Goal: Task Accomplishment & Management: Manage account settings

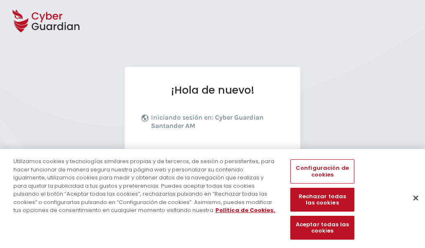
scroll to position [102, 0]
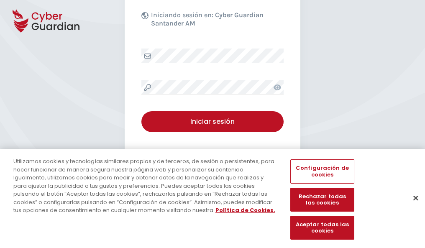
click at [412, 207] on button "Cerrar" at bounding box center [416, 198] width 18 height 18
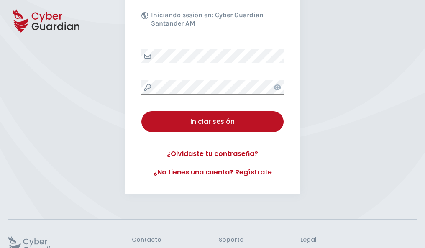
scroll to position [163, 0]
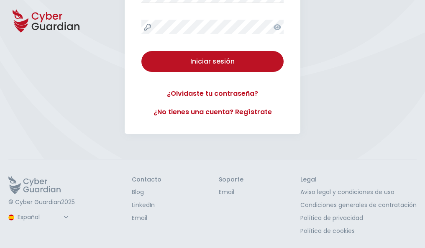
click at [141, 51] on button "Iniciar sesión" at bounding box center [212, 61] width 142 height 21
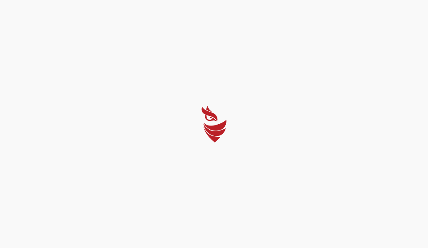
select select "Português (BR)"
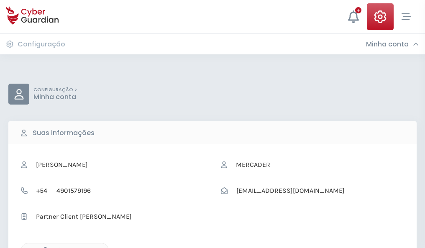
click at [43, 247] on icon "button" at bounding box center [43, 250] width 7 height 7
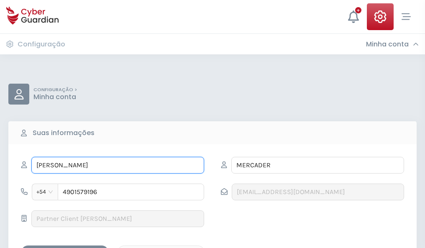
click at [118, 165] on input "MARCIAL" at bounding box center [117, 165] width 173 height 17
type input "M"
type input "Bernardino"
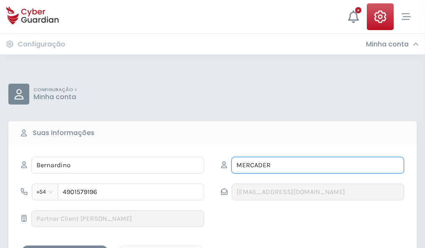
click at [317, 165] on input "MERCADER" at bounding box center [317, 165] width 173 height 17
type input "M"
type input "Giner"
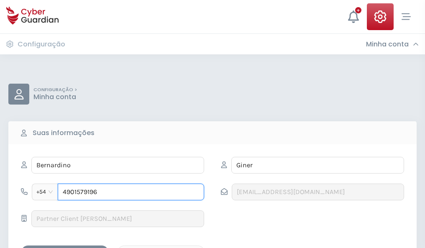
click at [131, 192] on input "4901579196" at bounding box center [131, 192] width 146 height 17
type input "4"
type input "4852716930"
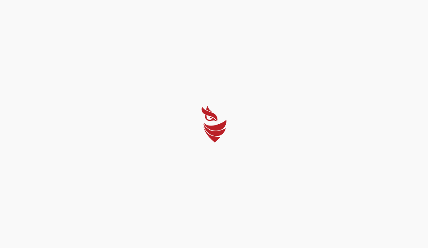
select select "Português (BR)"
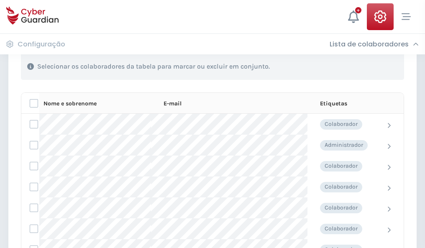
scroll to position [358, 0]
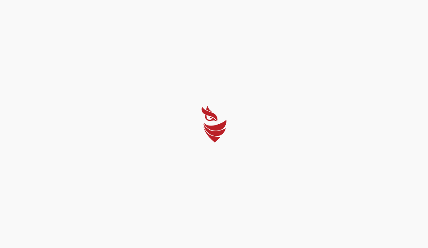
select select "Português (BR)"
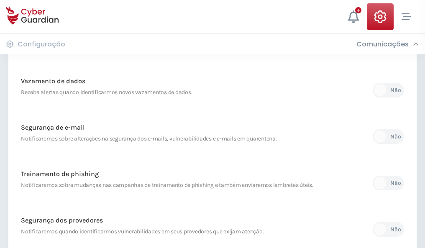
scroll to position [440, 0]
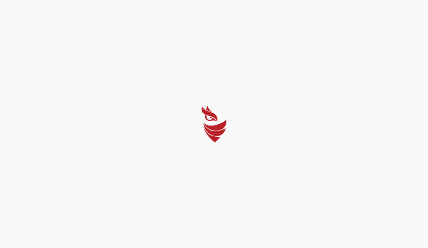
select select "Português (BR)"
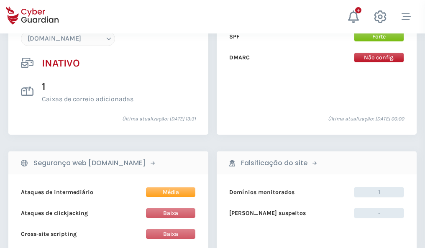
scroll to position [787, 0]
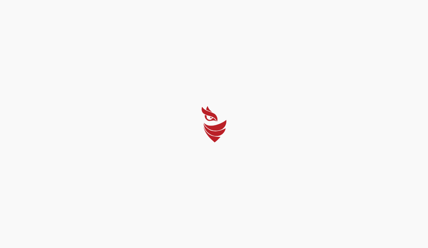
select select "Português (BR)"
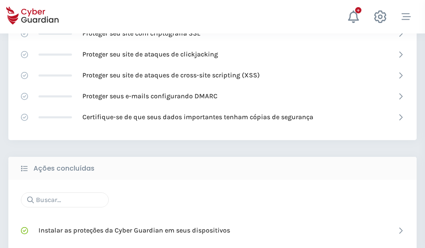
scroll to position [557, 0]
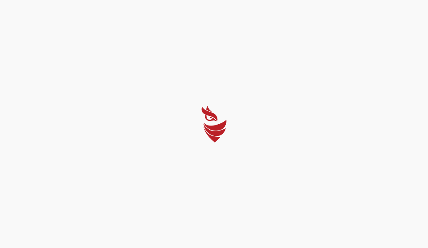
select select "Português (BR)"
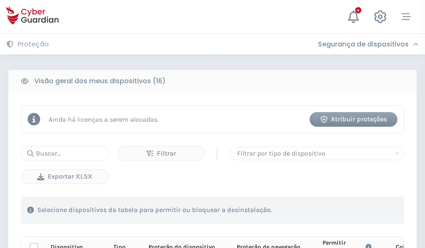
scroll to position [739, 0]
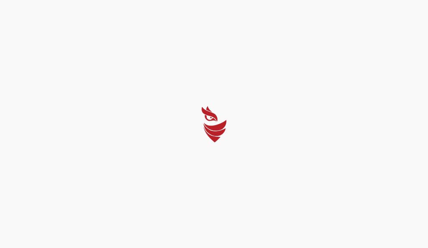
select select "Português (BR)"
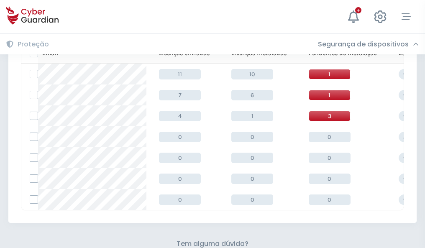
scroll to position [367, 0]
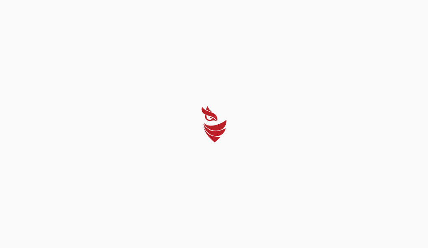
select select "Português (BR)"
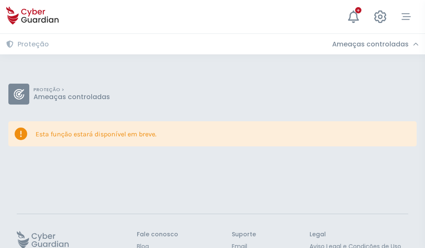
scroll to position [54, 0]
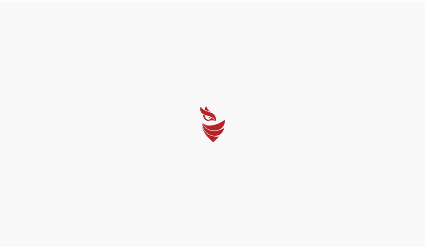
select select "Português (BR)"
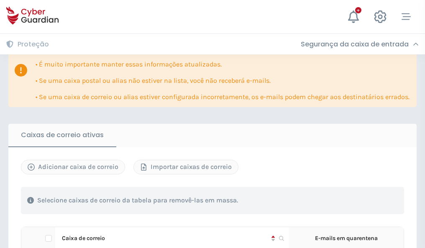
scroll to position [491, 0]
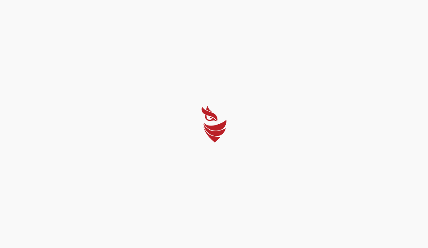
select select "Português (BR)"
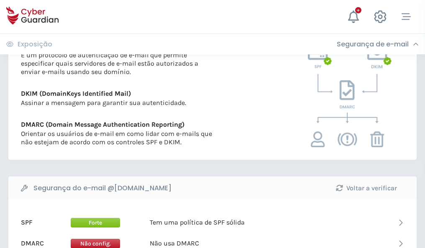
scroll to position [451, 0]
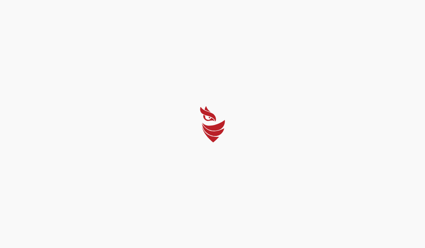
select select "Português (BR)"
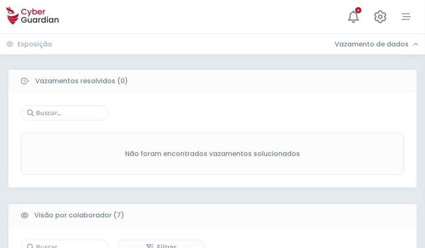
scroll to position [692, 0]
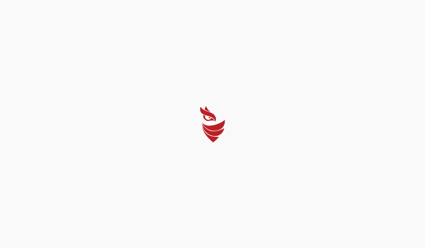
select select "Português (BR)"
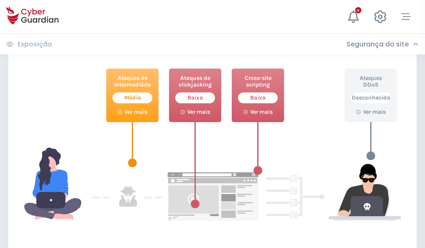
scroll to position [456, 0]
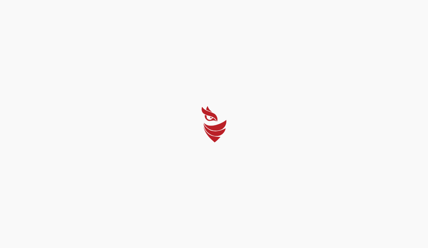
select select "Português (BR)"
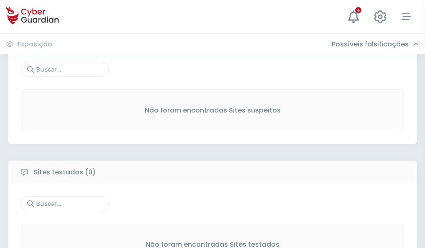
scroll to position [438, 0]
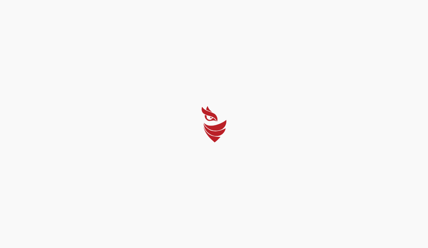
select select "Português (BR)"
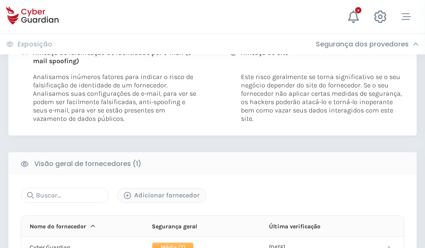
scroll to position [426, 0]
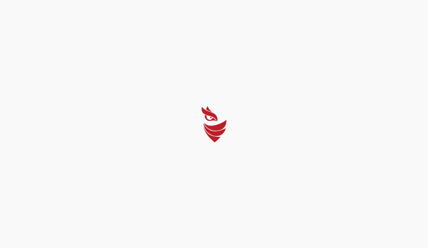
select select "Português (BR)"
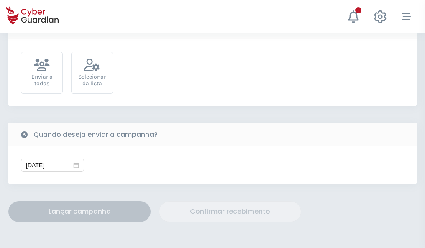
scroll to position [306, 0]
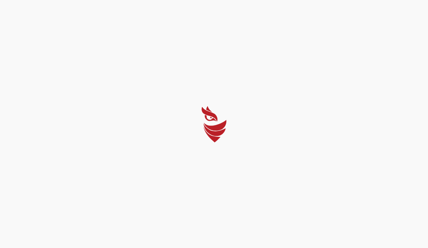
select select "Português (BR)"
